Goal: Obtain resource: Obtain resource

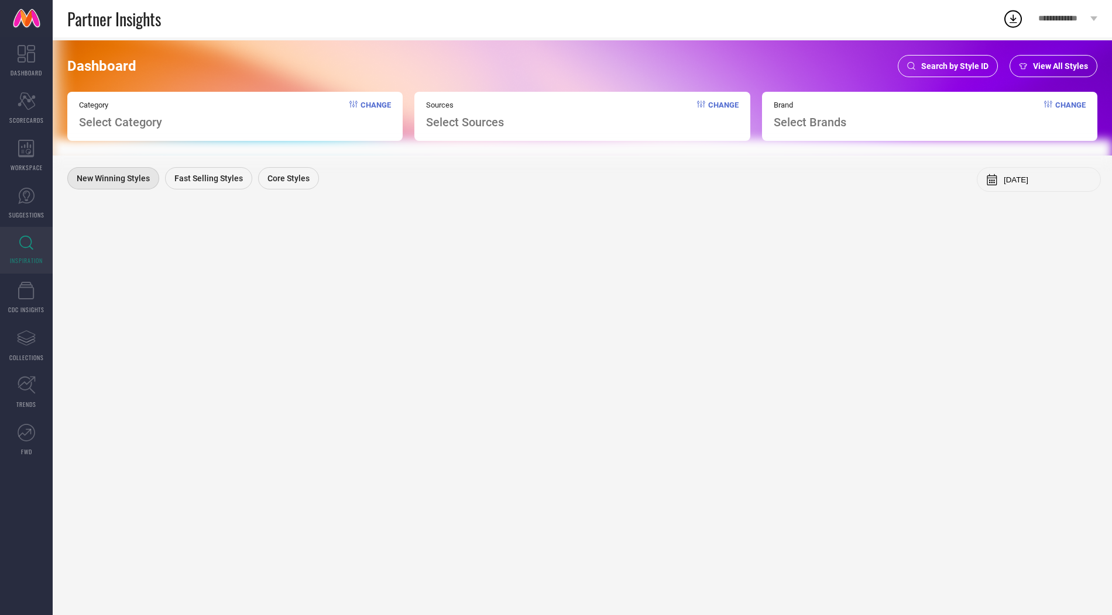
click at [926, 62] on span "Search by Style ID" at bounding box center [954, 65] width 67 height 9
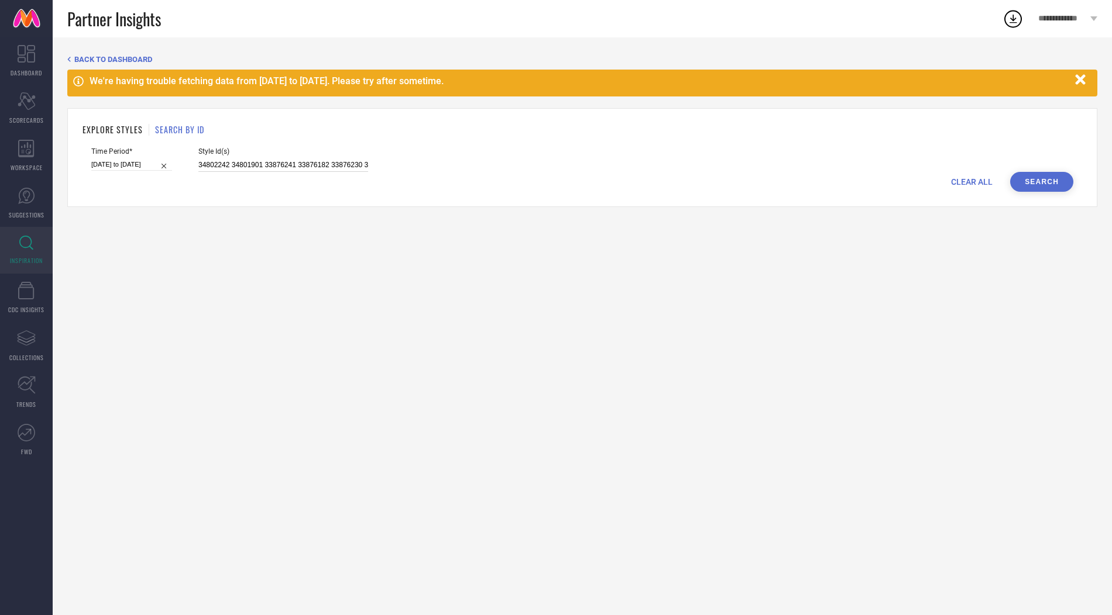
click at [296, 164] on input "34802242 34801901 33876241 33876182 33876230 33876537 33876224 33876169 3387621…" at bounding box center [283, 165] width 170 height 13
paste input "2043469 27373772 32411441 29793346 15192120 30386230 28090622 26028306 30512573…"
type input "32043469 27373772 32411441 29793346 15192120 30386230 28090622 26028306 3051257…"
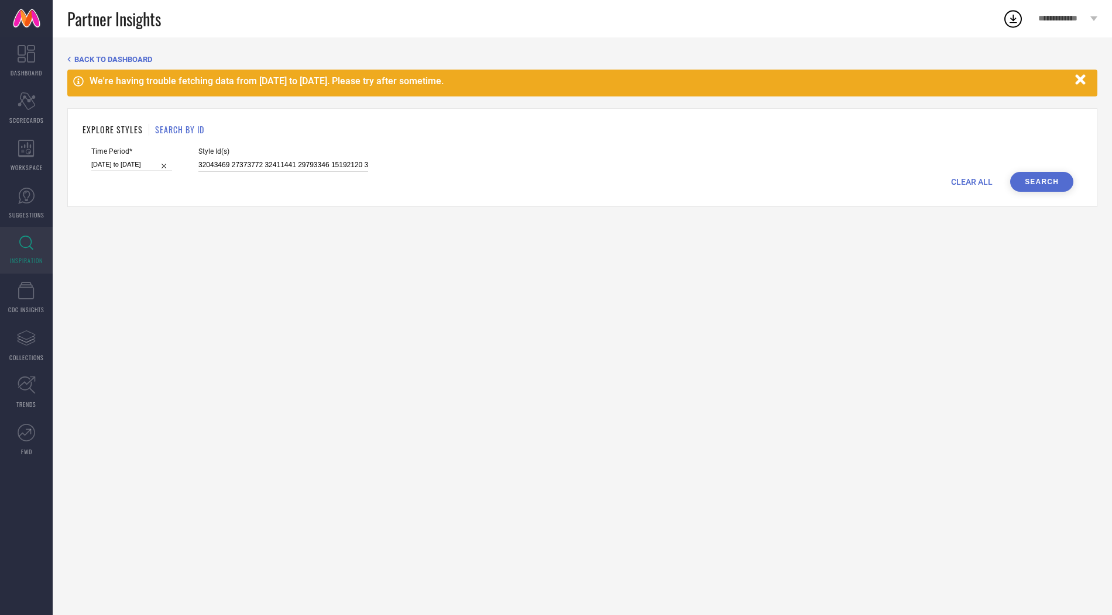
scroll to position [0, 2675]
select select "2"
select select "2025"
select select "3"
select select "2025"
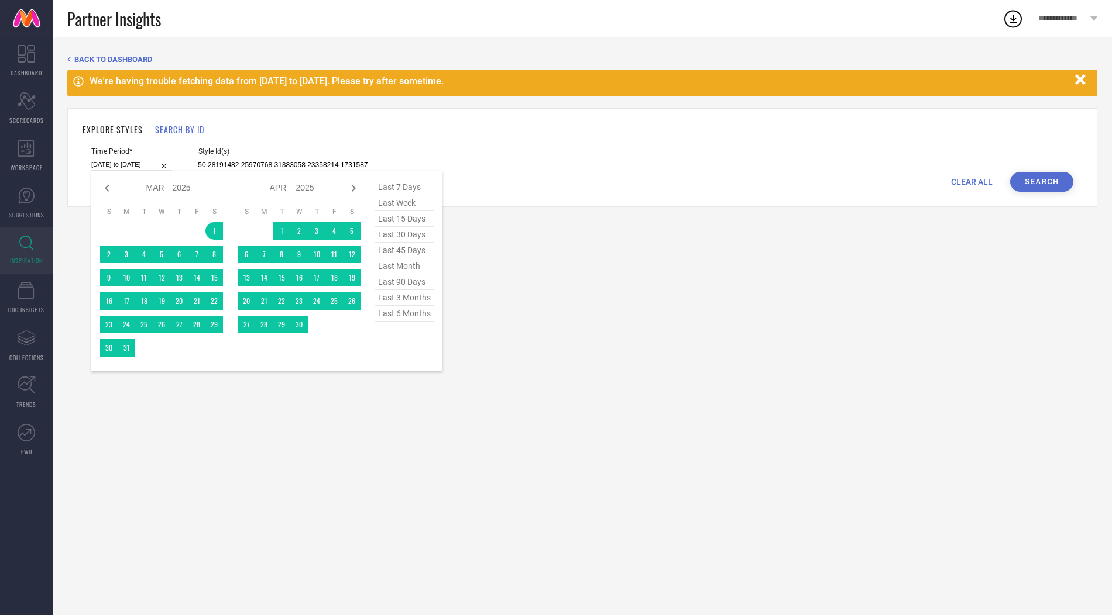
click at [111, 163] on input "01-03-2025 to 29-08-2025" at bounding box center [131, 165] width 81 height 12
type input "32043469 27373772 32411441 29793346 15192120 30386230 28090622 26028306 3051257…"
click at [419, 312] on span "last 6 months" at bounding box center [404, 314] width 59 height 16
type input "[DATE] to [DATE]"
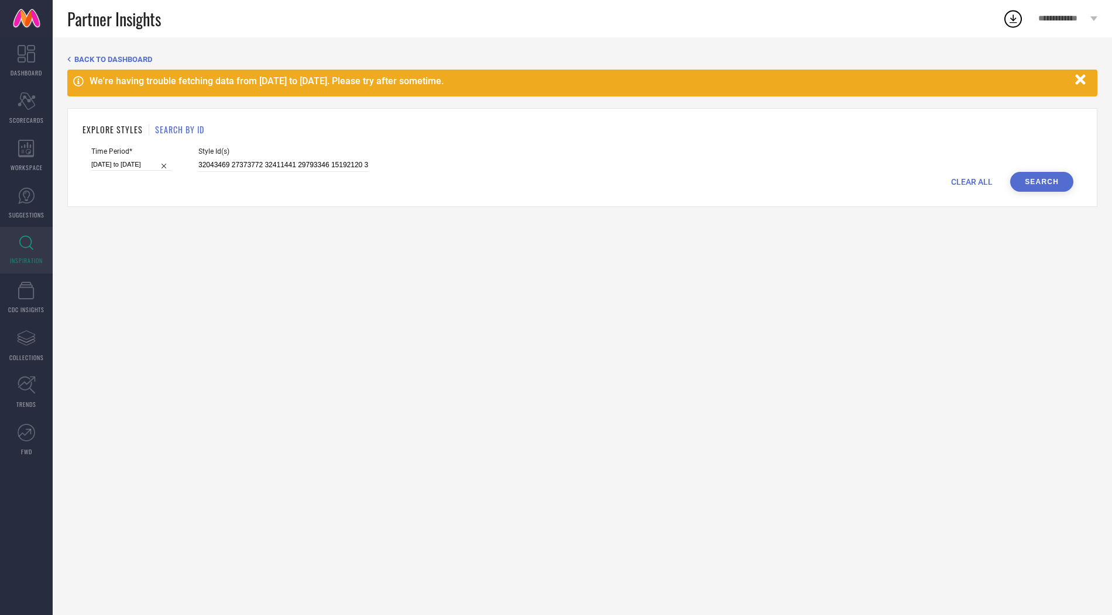
click at [1048, 181] on button "Search" at bounding box center [1041, 182] width 63 height 20
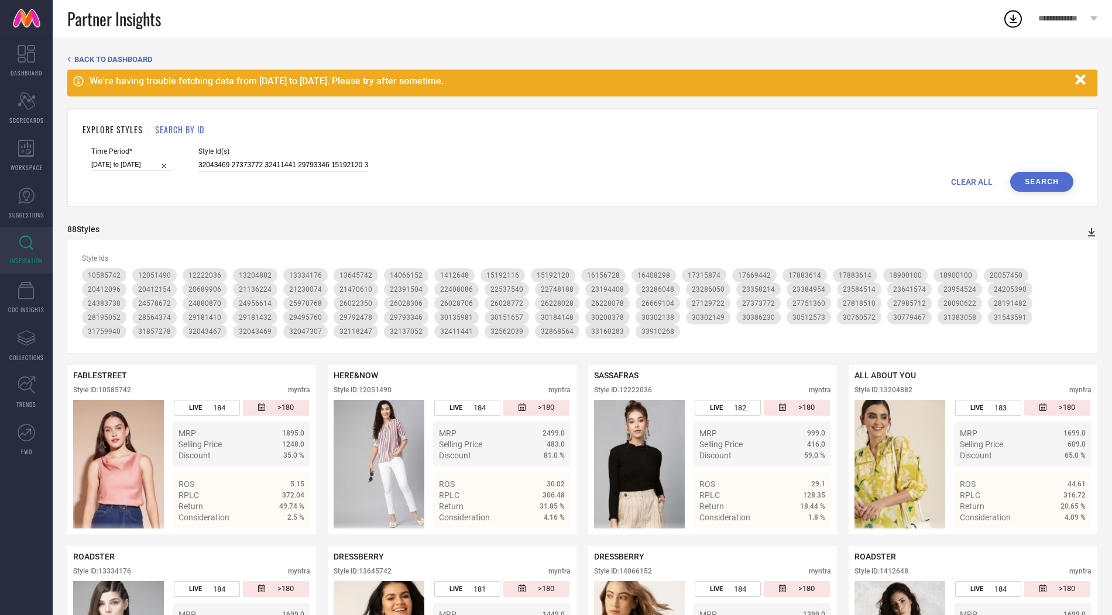
click at [1092, 233] on icon at bounding box center [1091, 232] width 12 height 12
click at [1079, 251] on span "PDF" at bounding box center [1078, 253] width 13 height 8
click at [1089, 231] on icon at bounding box center [1092, 232] width 8 height 9
click at [1074, 253] on span "PDF" at bounding box center [1078, 253] width 13 height 8
click at [1091, 229] on icon at bounding box center [1092, 232] width 8 height 9
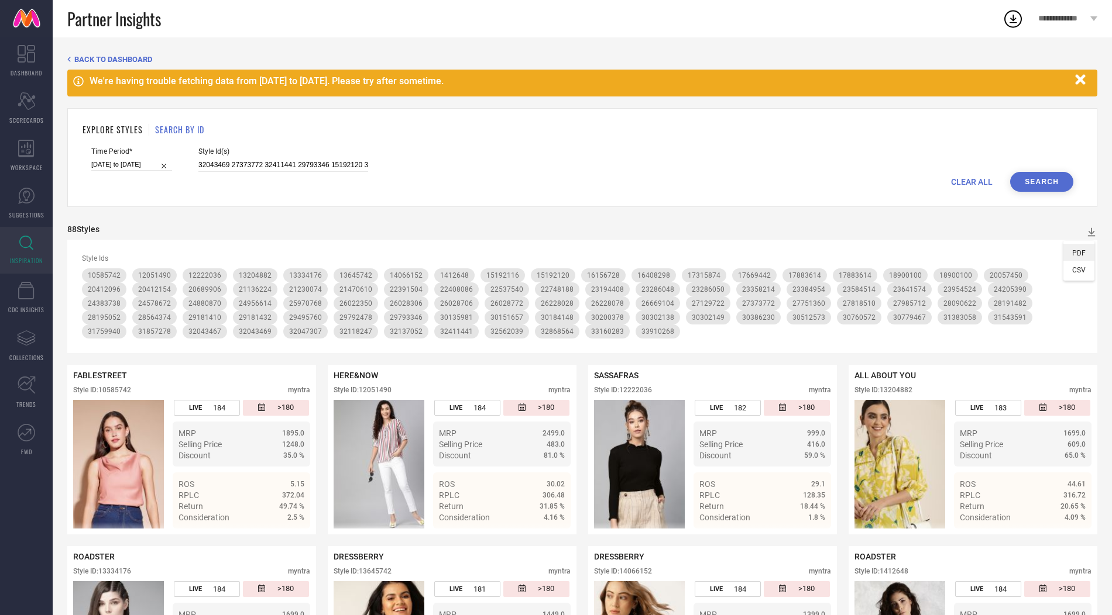
click at [1085, 245] on li "PDF" at bounding box center [1078, 252] width 31 height 17
click at [1083, 78] on icon "button" at bounding box center [1080, 79] width 10 height 10
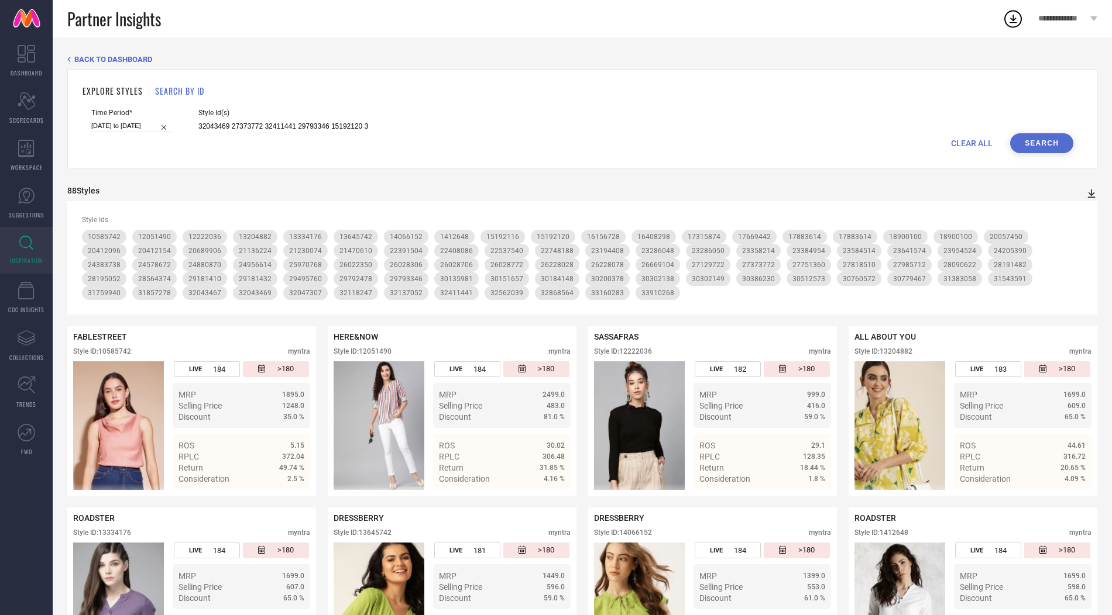
click at [1095, 197] on icon at bounding box center [1091, 194] width 12 height 12
click at [1072, 219] on li "PDF" at bounding box center [1078, 213] width 31 height 17
click at [1090, 192] on icon at bounding box center [1091, 194] width 12 height 12
click at [1084, 212] on span "PDF" at bounding box center [1078, 215] width 13 height 8
click at [1014, 16] on icon at bounding box center [1012, 18] width 21 height 21
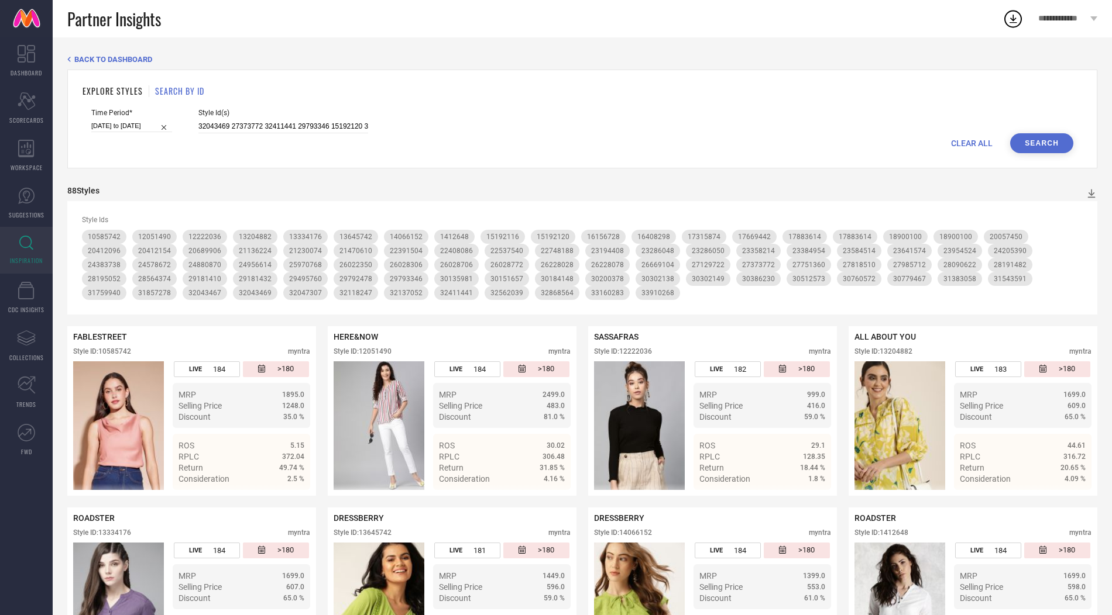
click at [862, 127] on div "Time Period* 01-03-2025 to 31-08-2025 Style Id(s) 32043469 27373772 32411441 29…" at bounding box center [582, 121] width 982 height 25
click at [1091, 193] on icon at bounding box center [1092, 194] width 8 height 9
click at [1084, 204] on ul "PDF CSV" at bounding box center [1078, 222] width 31 height 40
click at [1091, 191] on icon at bounding box center [1092, 194] width 8 height 9
click at [1086, 230] on li "CSV" at bounding box center [1078, 230] width 31 height 17
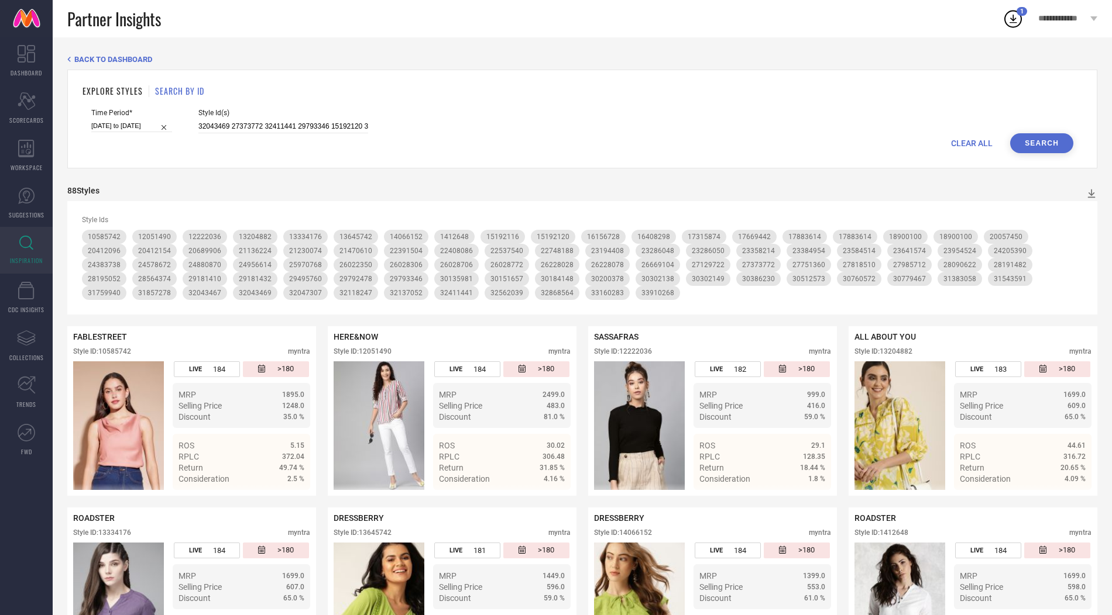
click at [1013, 27] on circle at bounding box center [1013, 19] width 16 height 16
click at [992, 104] on span "View All Downloads" at bounding box center [1006, 107] width 61 height 9
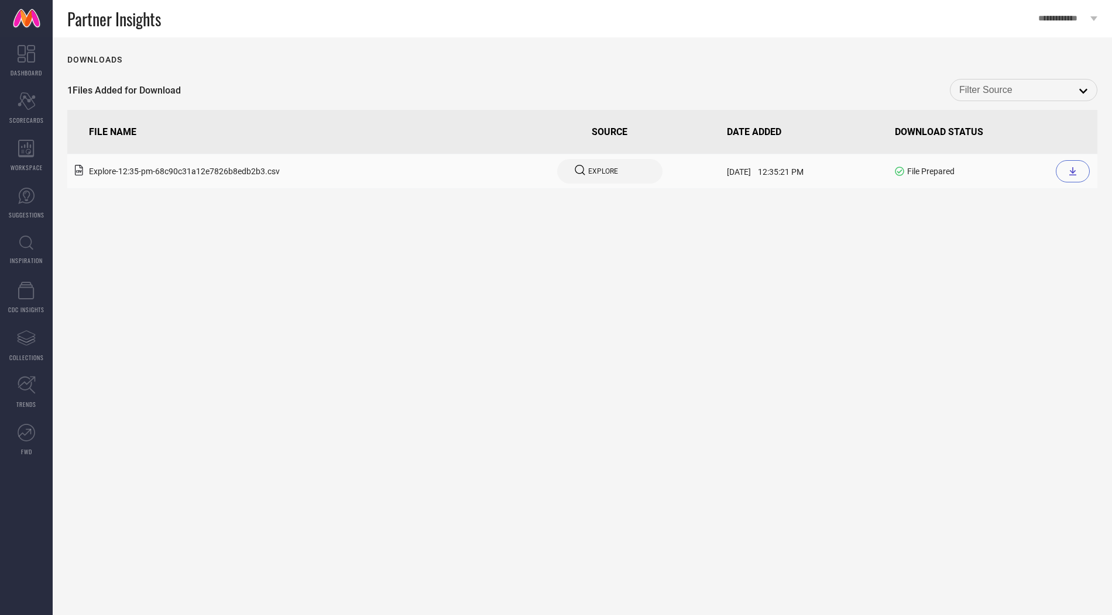
click at [1079, 166] on div at bounding box center [1072, 171] width 34 height 22
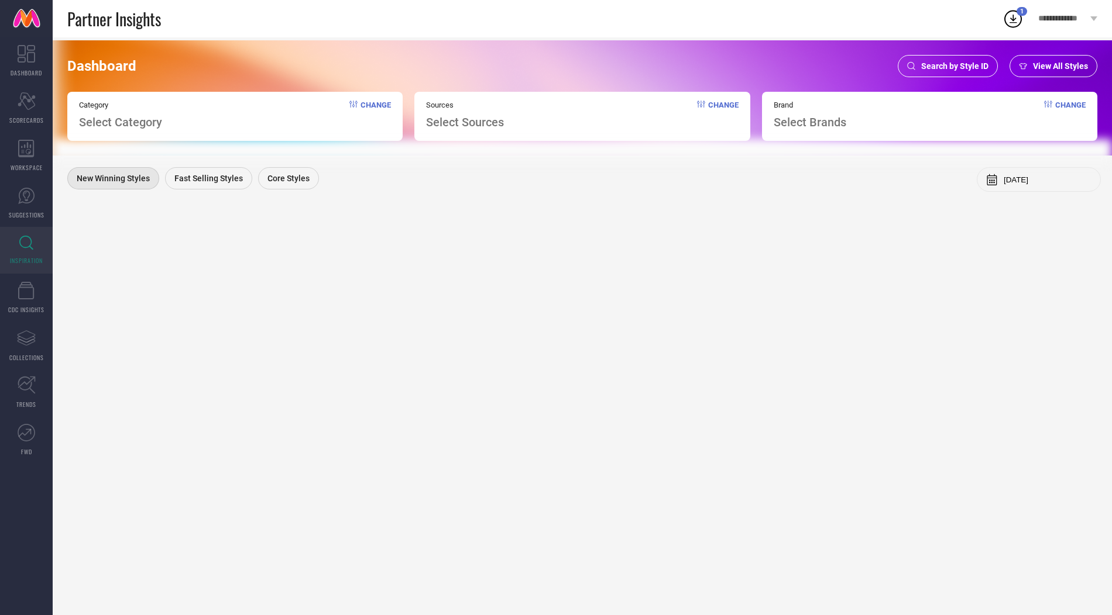
click at [942, 67] on span "Search by Style ID" at bounding box center [954, 65] width 67 height 9
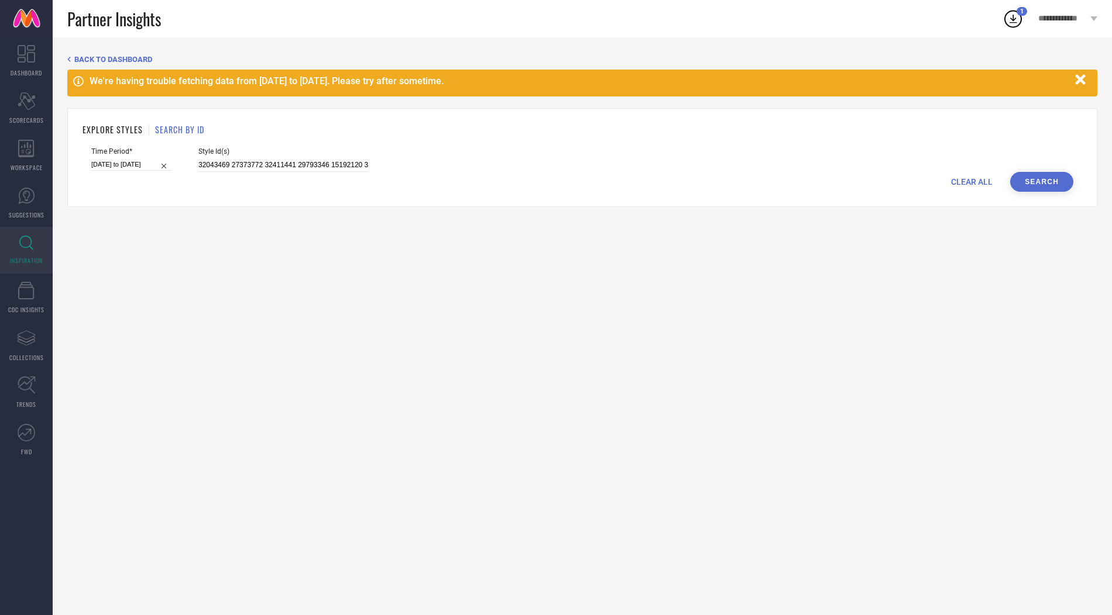
click at [1030, 176] on button "Search" at bounding box center [1041, 182] width 63 height 20
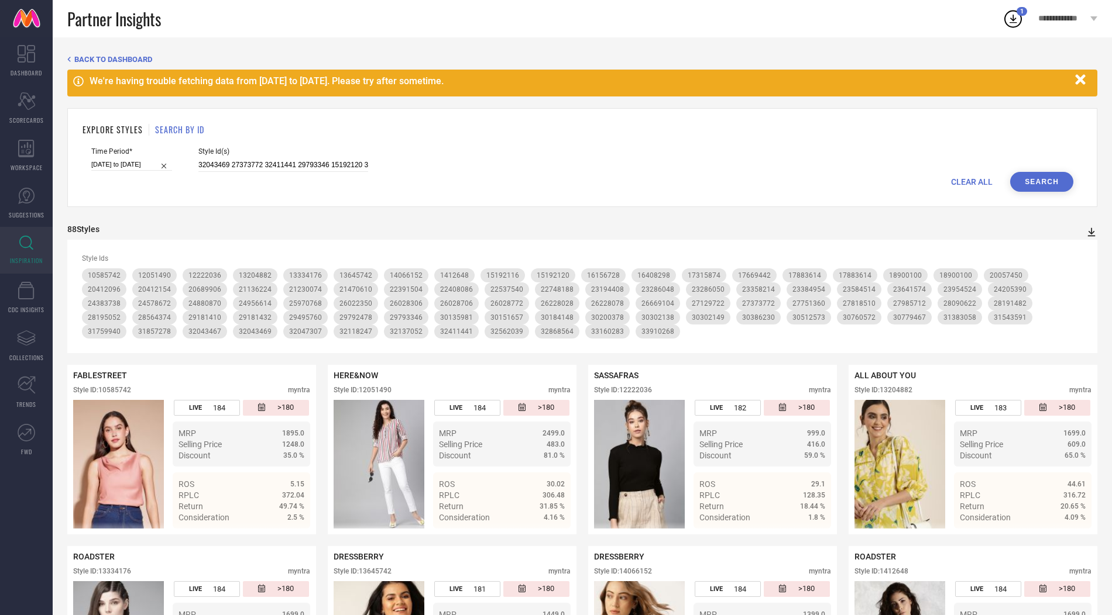
drag, startPoint x: 1092, startPoint y: 229, endPoint x: 1085, endPoint y: 234, distance: 8.3
click at [1092, 229] on icon at bounding box center [1091, 232] width 12 height 12
click at [1079, 250] on span "PDF" at bounding box center [1078, 253] width 13 height 8
click at [1091, 229] on icon at bounding box center [1092, 232] width 8 height 9
click at [1076, 252] on span "PDF" at bounding box center [1078, 253] width 13 height 8
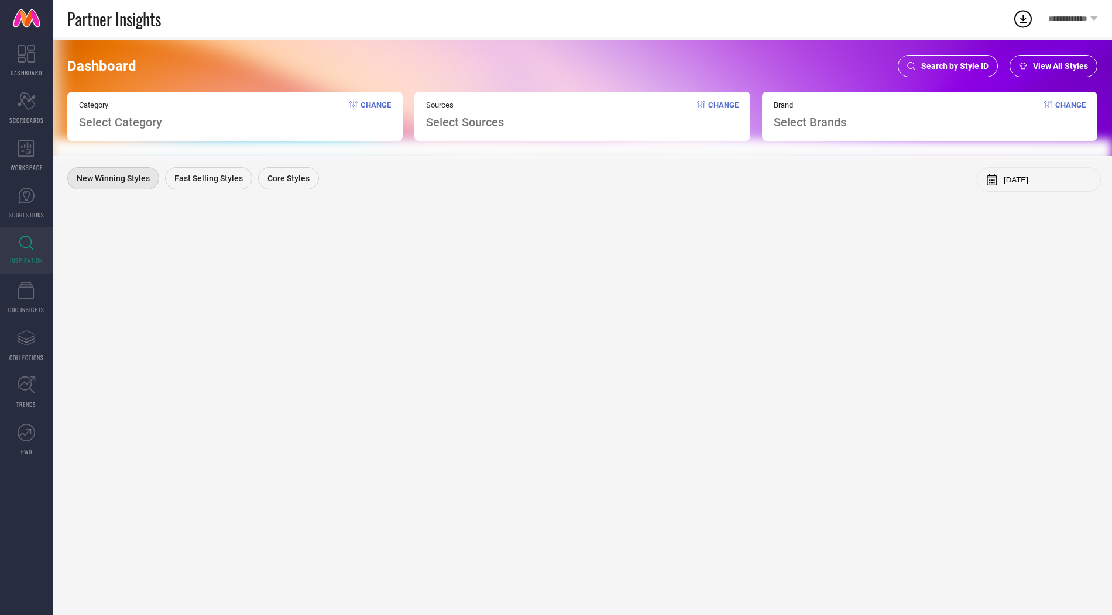
click at [941, 70] on span "Search by Style ID" at bounding box center [954, 65] width 67 height 9
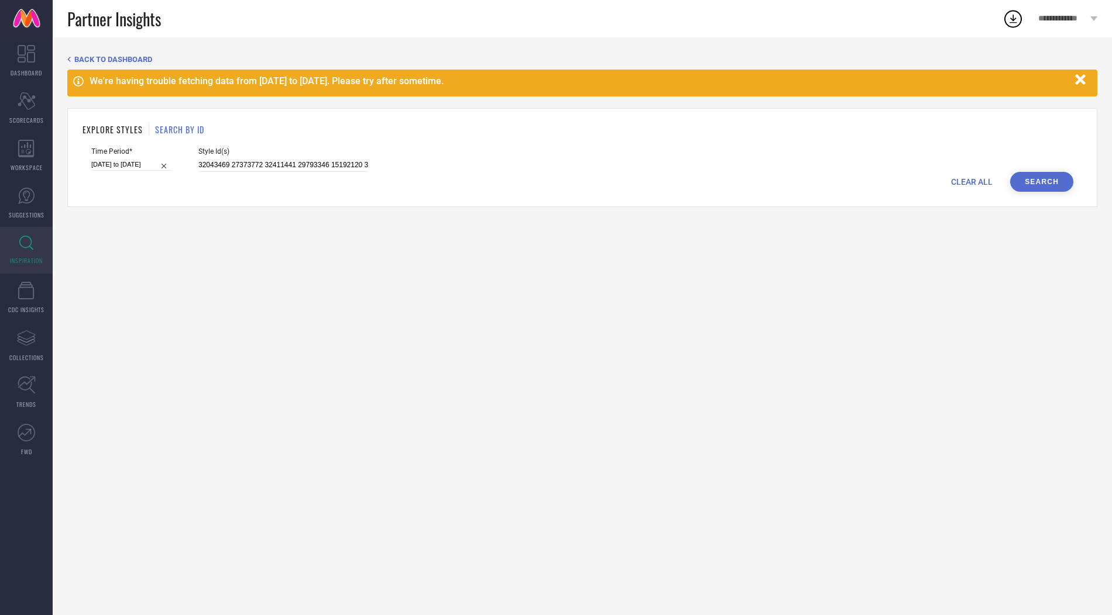
click at [1047, 174] on button "Search" at bounding box center [1041, 182] width 63 height 20
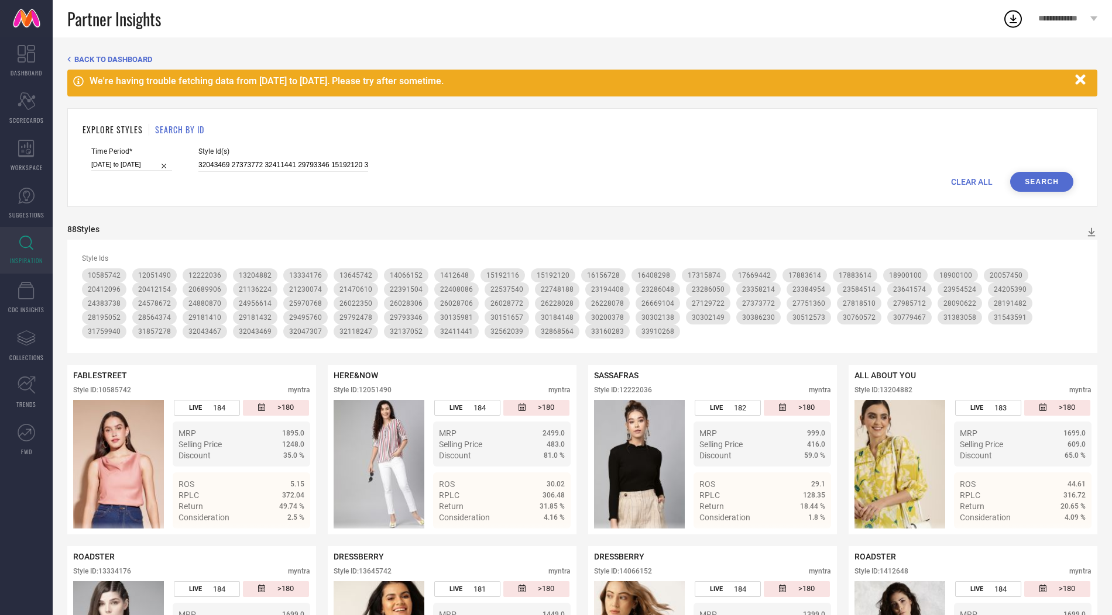
click at [1085, 226] on div at bounding box center [1088, 232] width 18 height 12
click at [1091, 229] on icon at bounding box center [1092, 232] width 8 height 9
click at [1074, 252] on span "PDF" at bounding box center [1078, 253] width 13 height 8
click at [301, 161] on input "32043469 27373772 32411441 29793346 15192120 30386230 28090622 26028306 3051257…" at bounding box center [283, 165] width 170 height 13
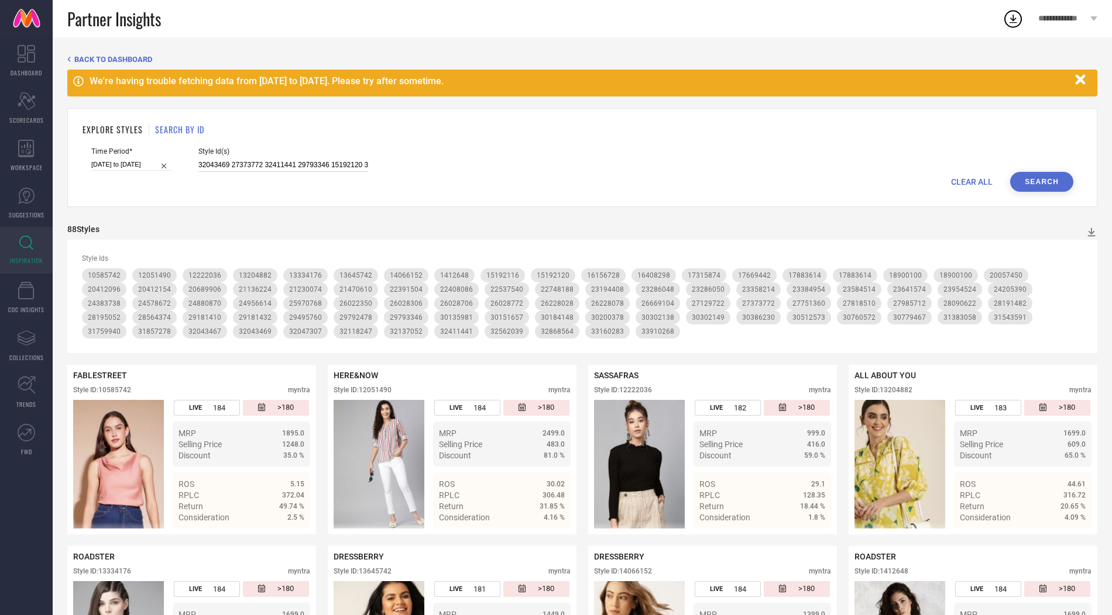
click at [301, 161] on input "32043469 27373772 32411441 29793346 15192120 30386230 28090622 26028306 3051257…" at bounding box center [283, 165] width 170 height 13
paste input "7287258 31510255 20663748 32347417 29793344 31298831 23641572 32320955 31661535…"
click at [1039, 184] on button "Search" at bounding box center [1041, 182] width 63 height 20
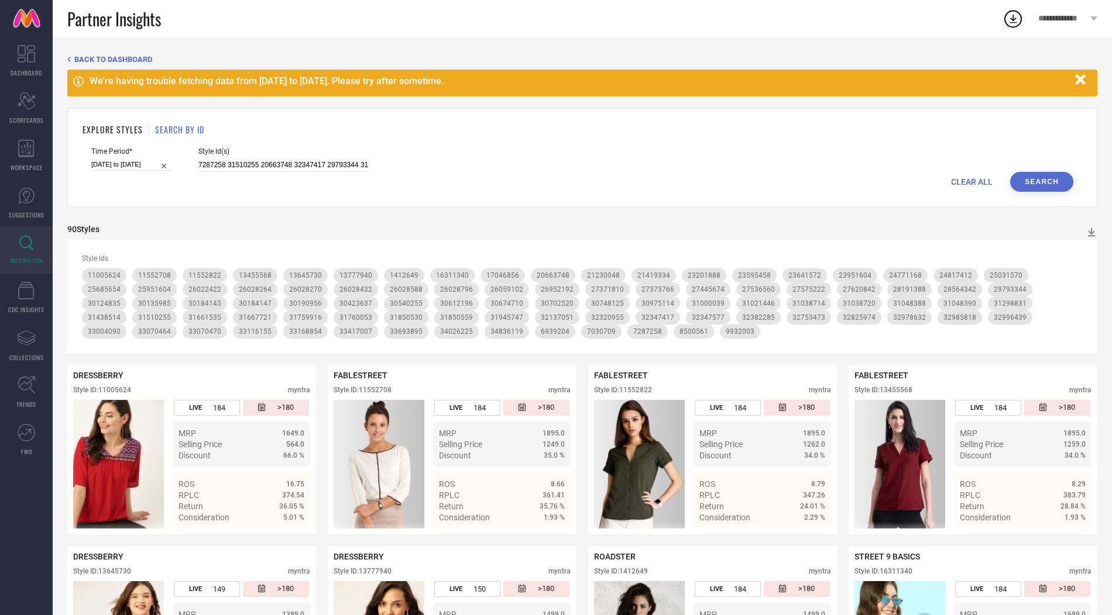
click at [1078, 79] on icon "button" at bounding box center [1080, 79] width 10 height 10
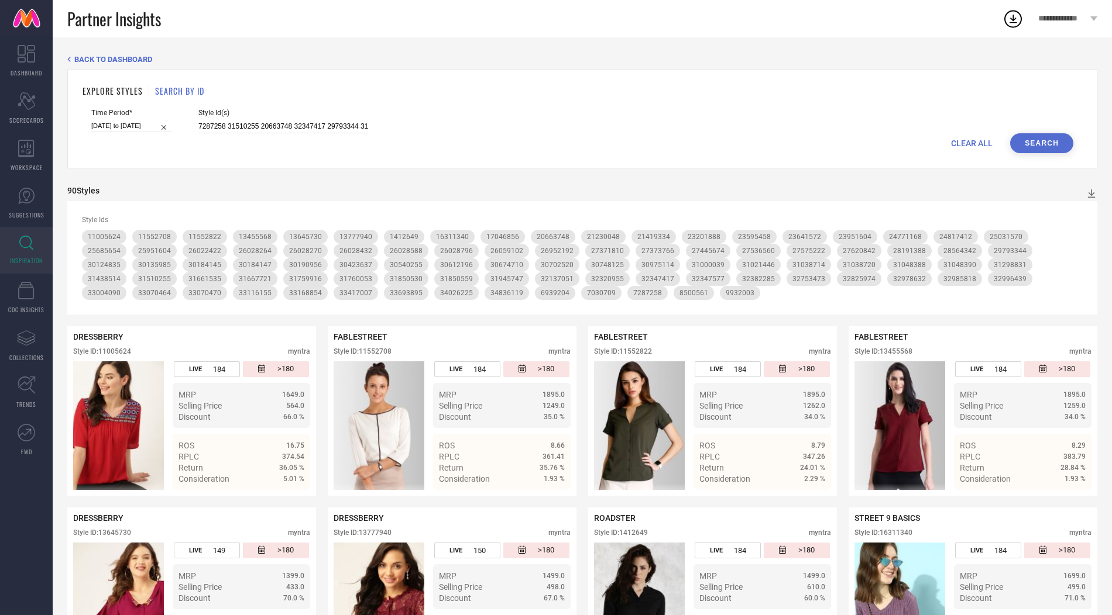
click at [287, 128] on input "7287258 31510255 20663748 32347417 29793344 31298831 23641572 32320955 31661535…" at bounding box center [283, 126] width 170 height 13
paste input "32043526 32226062 29780948 22807614 27668048 33594293 20412090 14785506 2602855…"
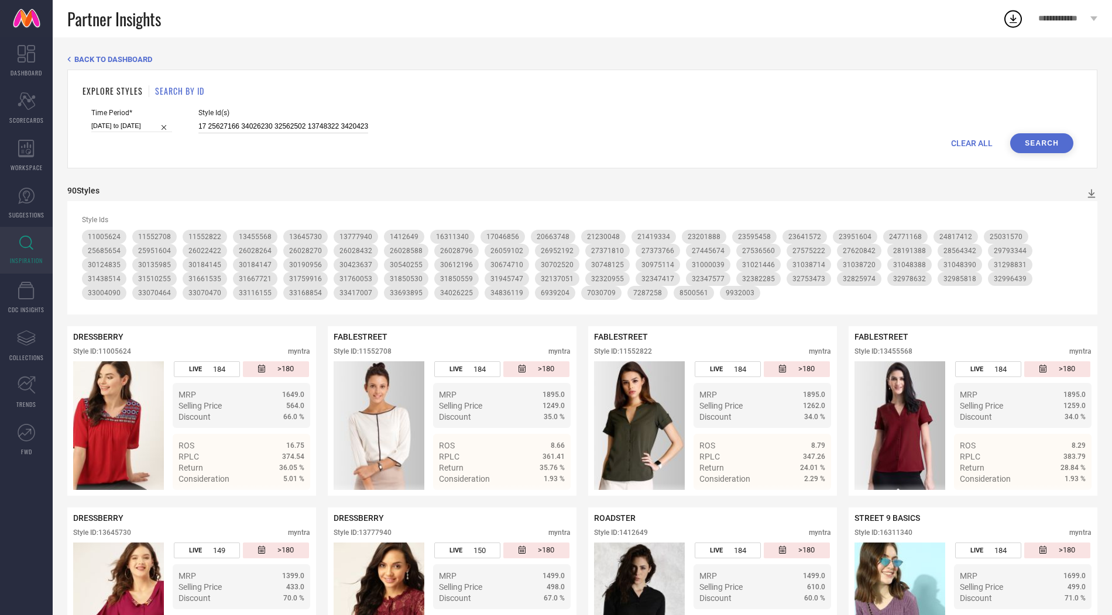
type input "32043526 32226062 29780948 22807614 27668048 33594293 20412090 14785506 2602855…"
click at [1030, 142] on button "Search" at bounding box center [1041, 143] width 63 height 20
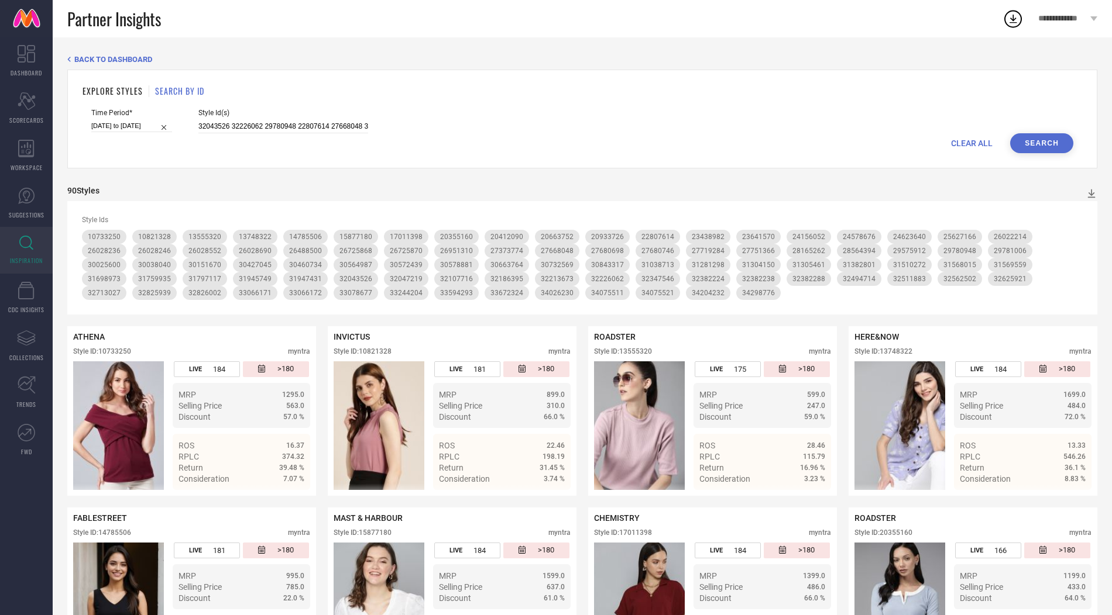
click at [972, 139] on span "CLEAR ALL" at bounding box center [972, 143] width 42 height 9
click at [312, 120] on input at bounding box center [283, 126] width 170 height 13
paste input "26334824 31049802 26028694 23358252 14297740 32629205 26617132 30897407 3156849…"
type input "26334824 31049802 26028694 23358252 14297740 32629205 26617132 30897407 3156849…"
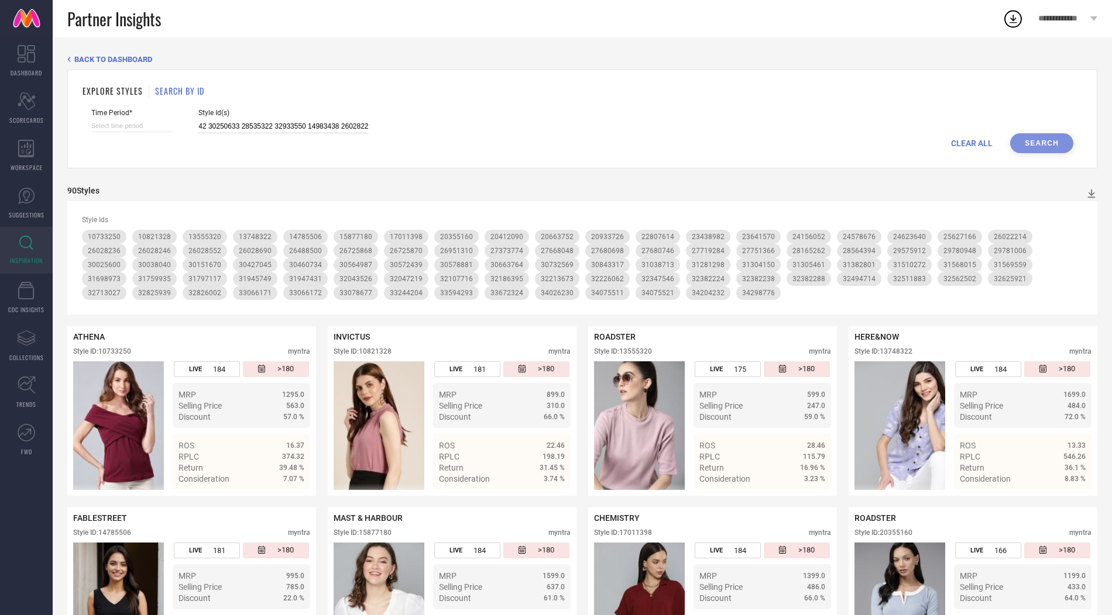
click at [146, 125] on input at bounding box center [131, 126] width 81 height 12
select select "8"
select select "2025"
select select "9"
select select "2025"
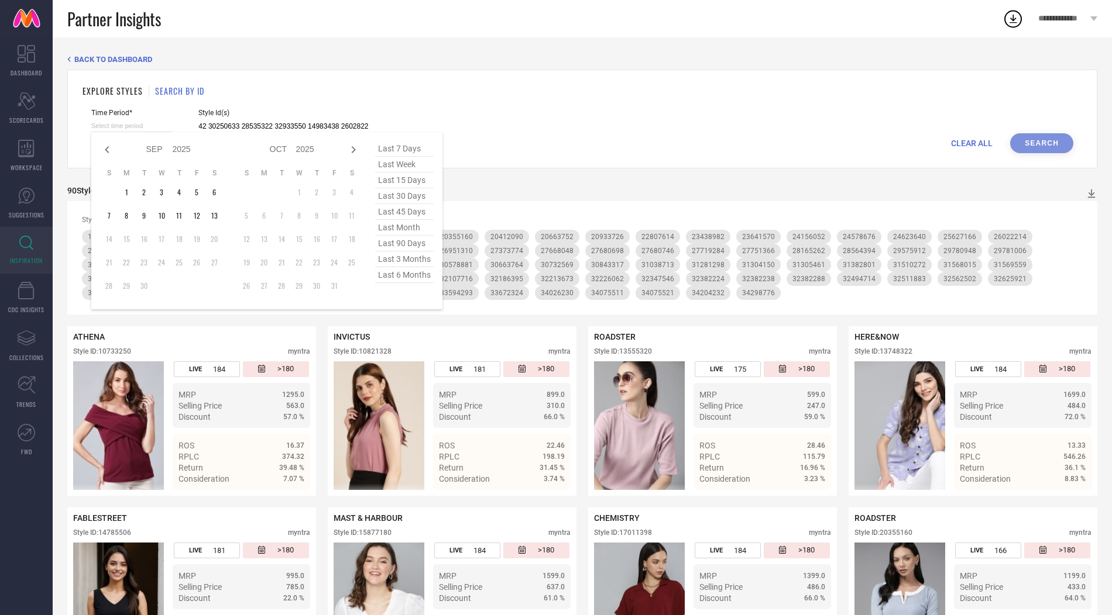
type input "26334824 31049802 26028694 23358252 14297740 32629205 26617132 30897407 3156849…"
click at [387, 283] on div "last 7 days last week last 15 days last 30 days last 45 days last month last 90…" at bounding box center [404, 221] width 59 height 160
click at [387, 275] on span "last 6 months" at bounding box center [404, 275] width 59 height 16
type input "[DATE] to [DATE]"
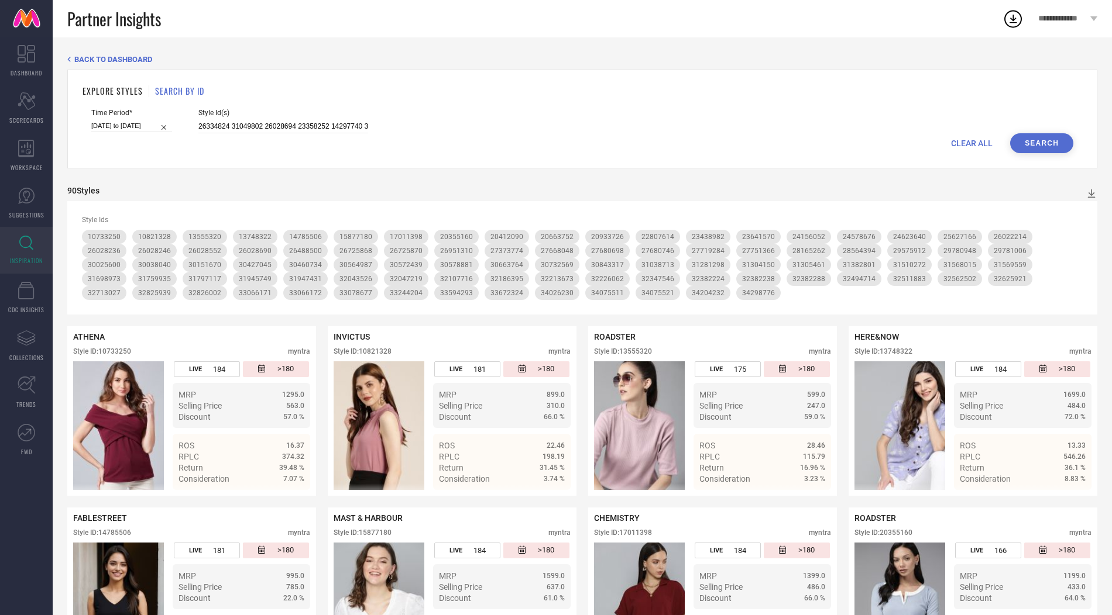
click at [1047, 148] on button "Search" at bounding box center [1041, 143] width 63 height 20
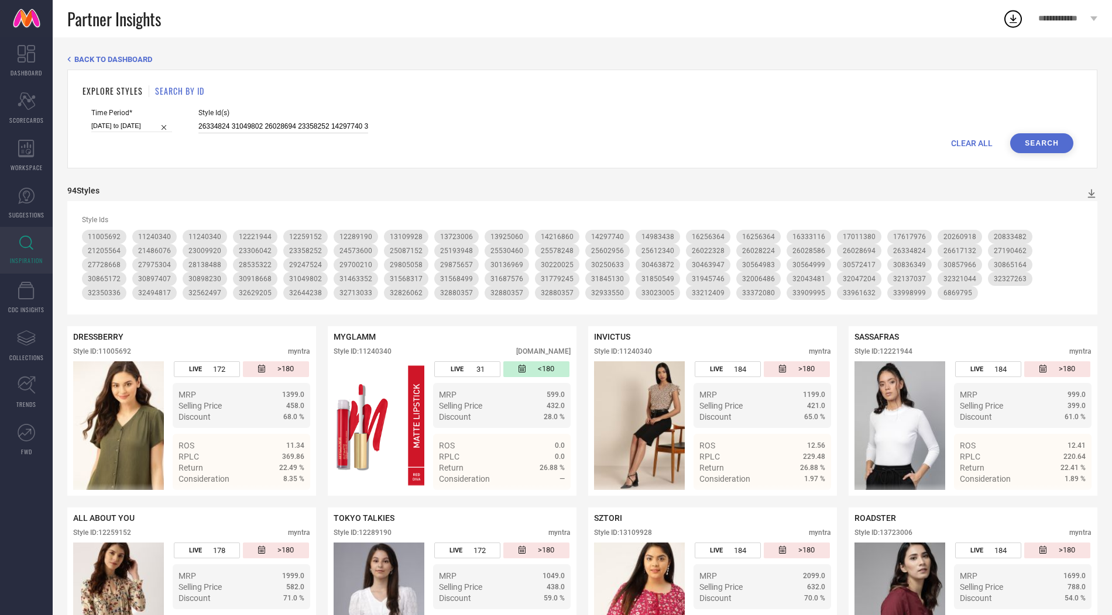
click at [267, 123] on input "26334824 31049802 26028694 23358252 14297740 32629205 26617132 30897407 3156849…" at bounding box center [283, 126] width 170 height 13
paste input "30188954 30154740 32713037 11552830 23885688 11552806 21581838 26028436 3169779…"
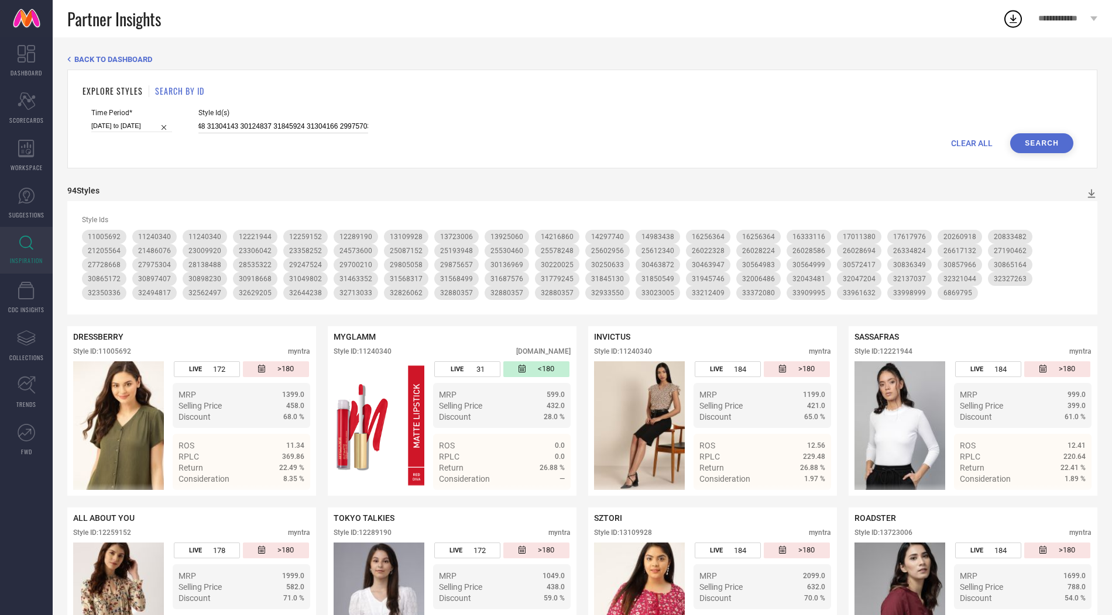
type input "30188954 30154740 32713037 11552830 23885688 11552806 21581838 26028436 3169779…"
click at [1041, 143] on button "Search" at bounding box center [1041, 143] width 63 height 20
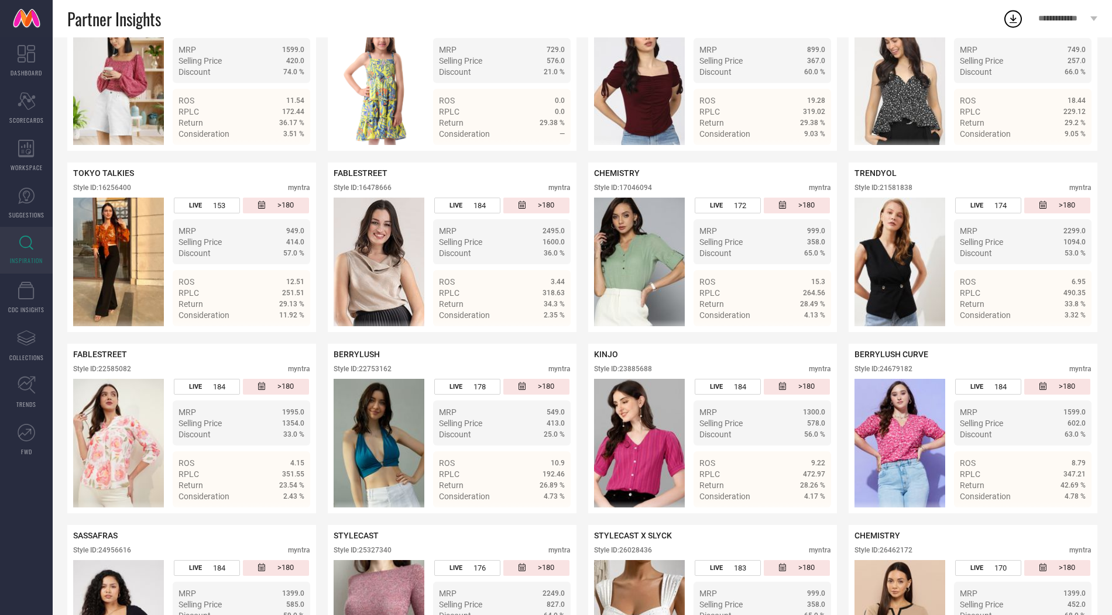
scroll to position [0, 0]
